Goal: Find specific page/section

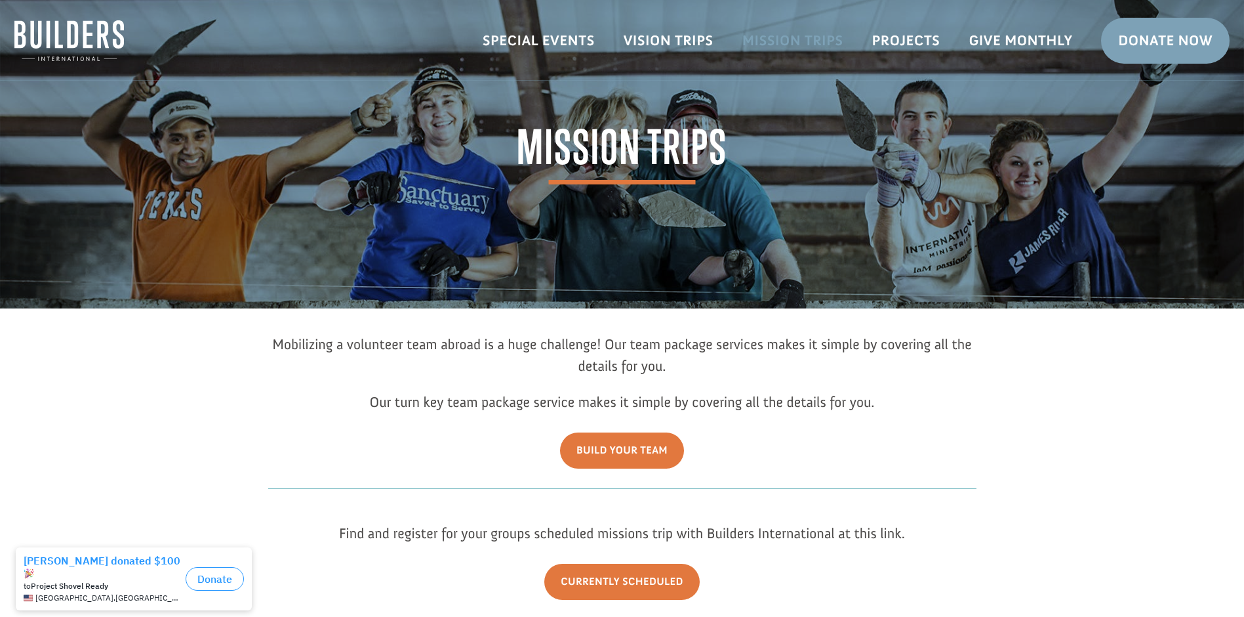
click at [807, 46] on link "Mission Trips" at bounding box center [793, 41] width 130 height 38
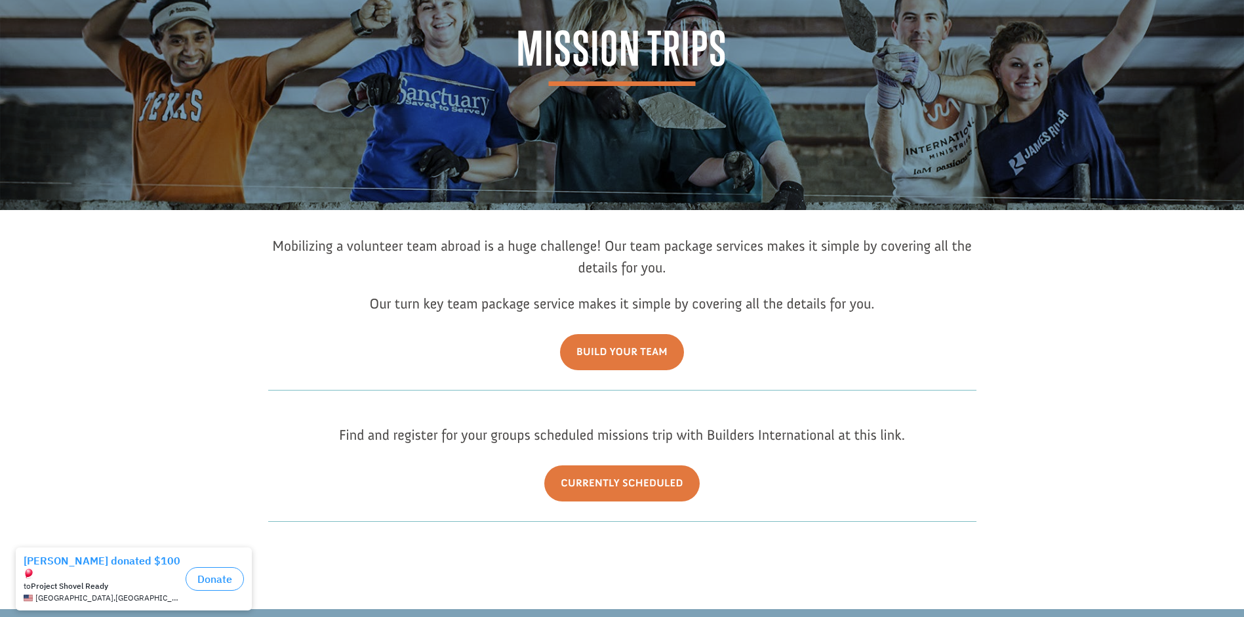
scroll to position [467, 0]
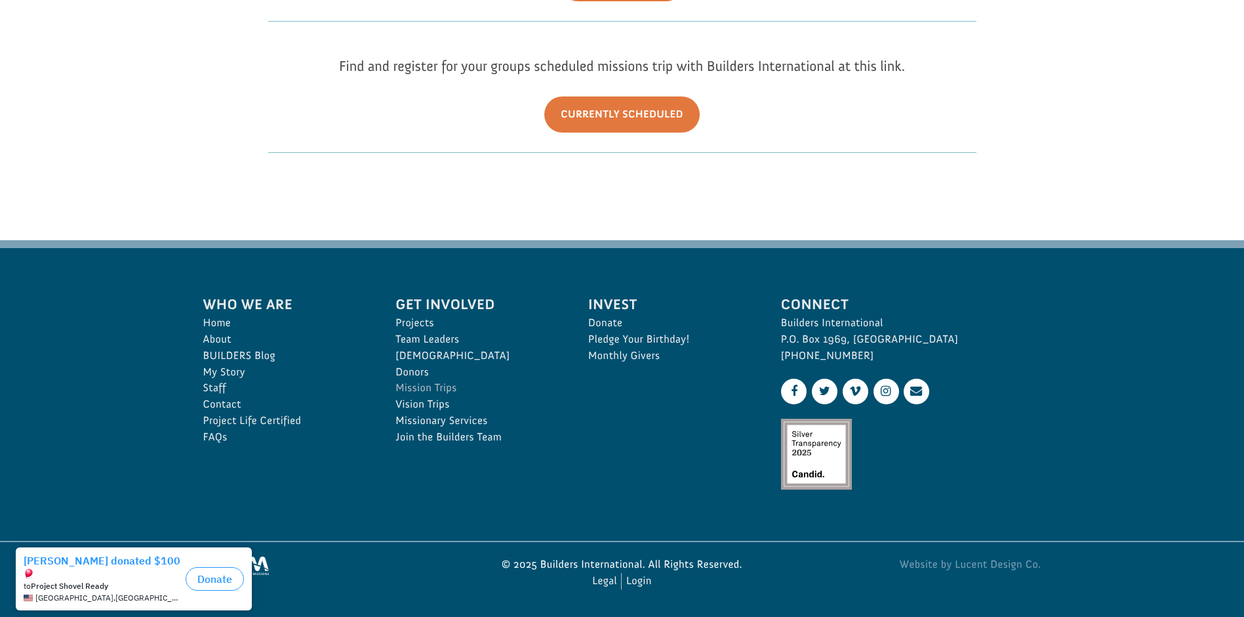
click at [453, 386] on link "Mission Trips" at bounding box center [478, 388] width 164 height 16
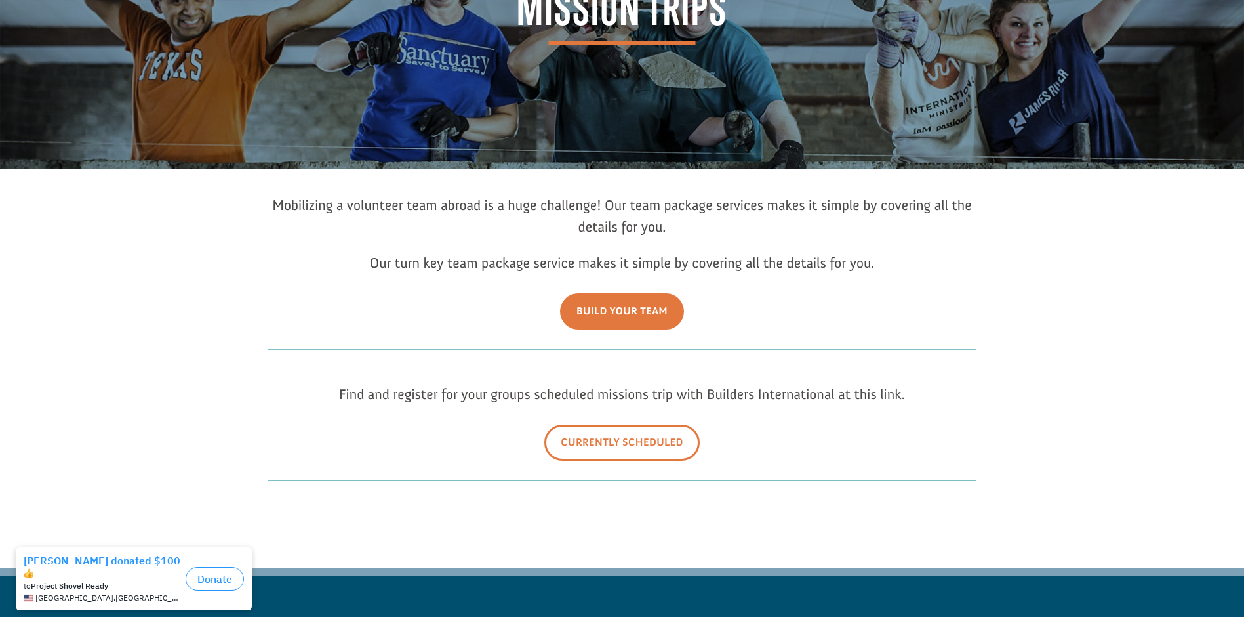
click at [644, 445] on link "Currently Scheduled" at bounding box center [621, 442] width 155 height 36
